Goal: Find specific page/section: Find specific page/section

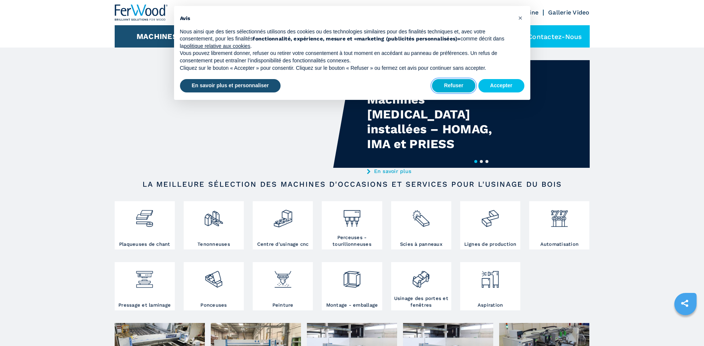
click at [458, 85] on button "Refuser" at bounding box center [453, 85] width 43 height 13
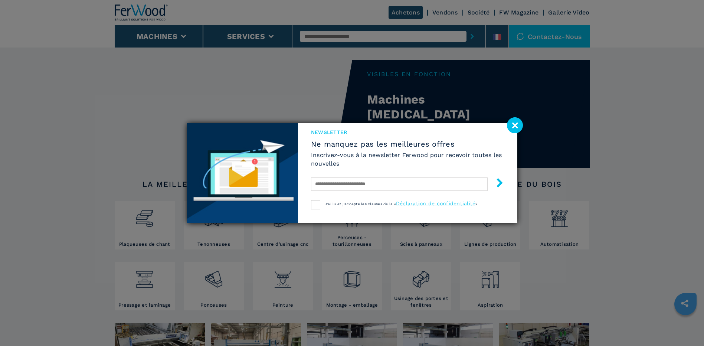
click at [517, 125] on image at bounding box center [515, 125] width 16 height 16
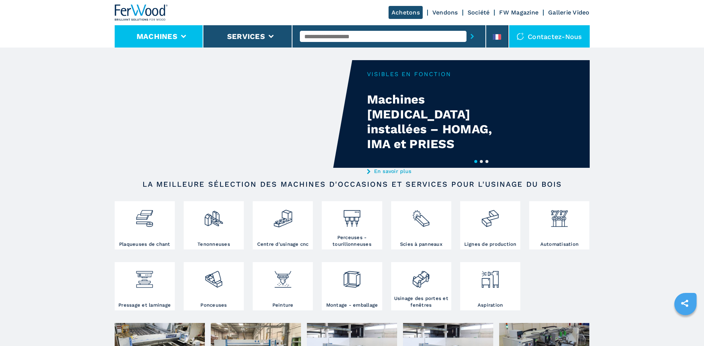
click at [182, 35] on icon at bounding box center [183, 36] width 5 height 3
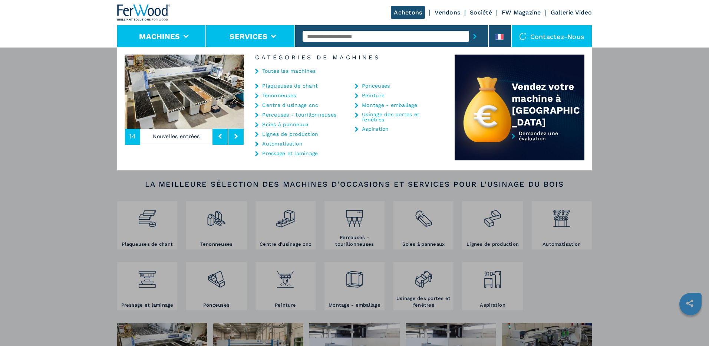
click at [274, 35] on icon at bounding box center [273, 36] width 5 height 3
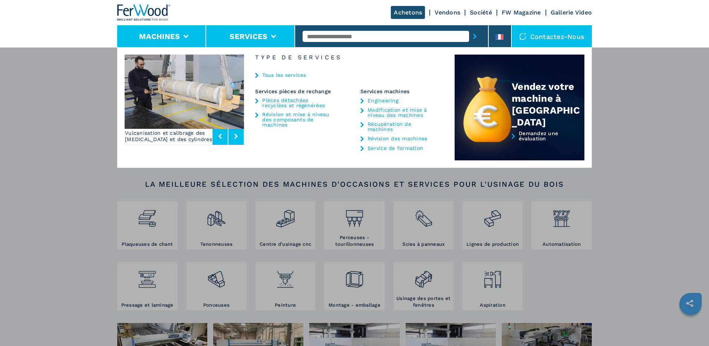
click at [168, 35] on button "Machines" at bounding box center [159, 36] width 41 height 9
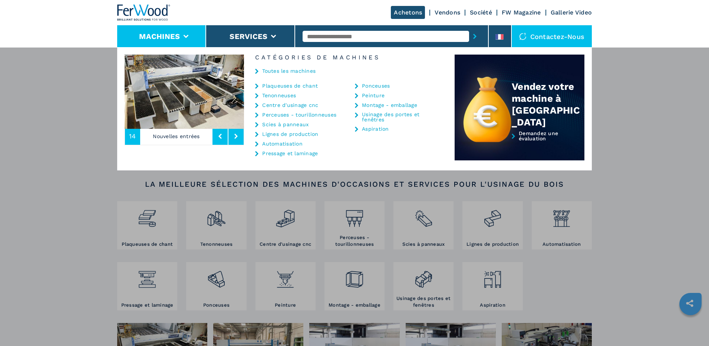
click at [266, 106] on link "Centre d'usinage cnc" at bounding box center [290, 104] width 56 height 5
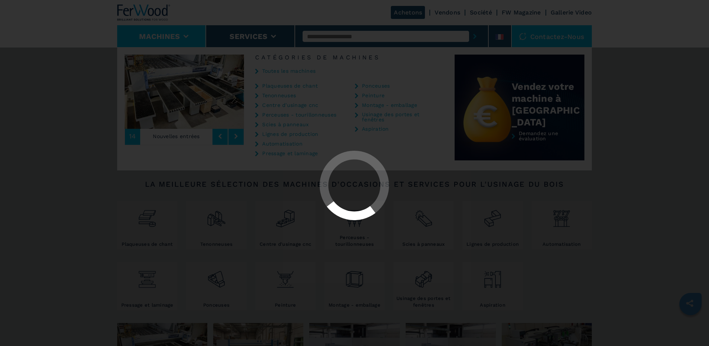
select select "**********"
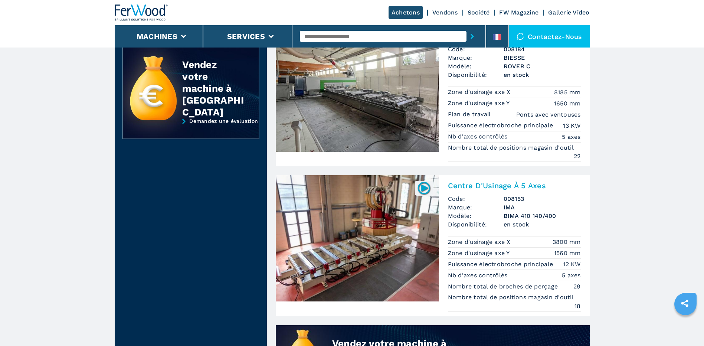
scroll to position [408, 0]
